Goal: Information Seeking & Learning: Learn about a topic

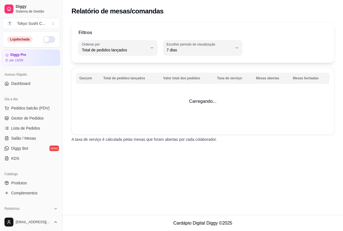
select select "TOTAL_OF_ORDERS"
select select "7"
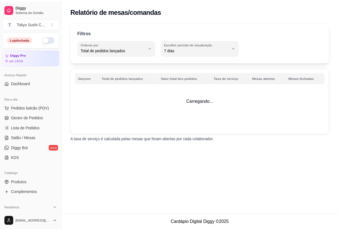
scroll to position [105, 0]
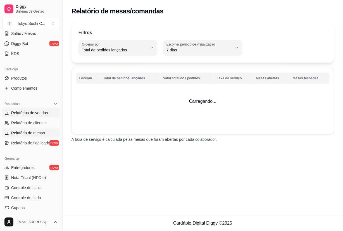
click at [37, 113] on span "Relatórios de vendas" at bounding box center [29, 113] width 37 height 6
select select "ALL"
select select "0"
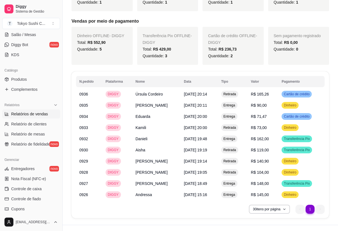
scroll to position [66, 0]
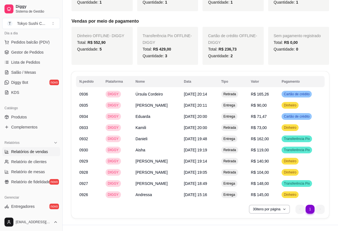
click at [38, 154] on span "Relatórios de vendas" at bounding box center [29, 152] width 37 height 6
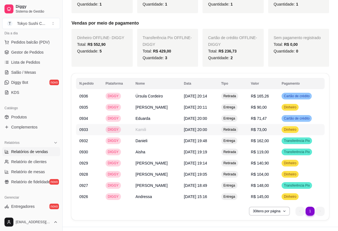
scroll to position [360, 0]
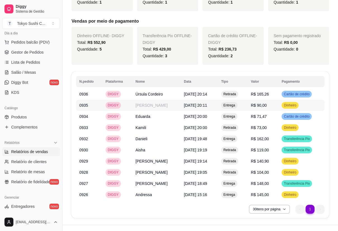
click at [257, 100] on td "R$ 90,00" at bounding box center [262, 105] width 31 height 11
click at [236, 114] on span "Entrega" at bounding box center [229, 116] width 14 height 4
click at [246, 122] on td "Retirada" at bounding box center [233, 127] width 30 height 11
click at [247, 133] on td "Entrega" at bounding box center [233, 138] width 30 height 11
click at [247, 178] on td "Entrega" at bounding box center [233, 183] width 30 height 11
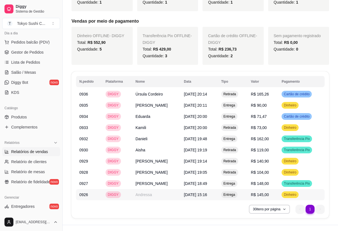
click at [261, 192] on span "R$ 145,00" at bounding box center [260, 194] width 18 height 4
